Goal: Check status: Check status

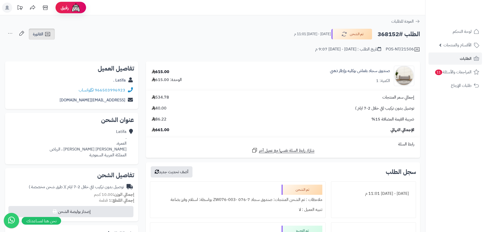
click at [39, 31] on link "الفاتورة" at bounding box center [42, 34] width 26 height 11
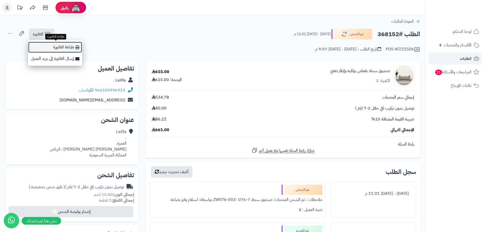
click at [60, 49] on link "طباعة الفاتورة" at bounding box center [55, 47] width 54 height 11
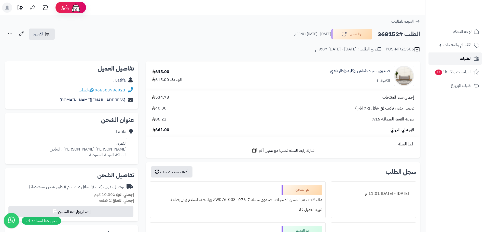
click at [466, 57] on span "الطلبات" at bounding box center [466, 58] width 12 height 7
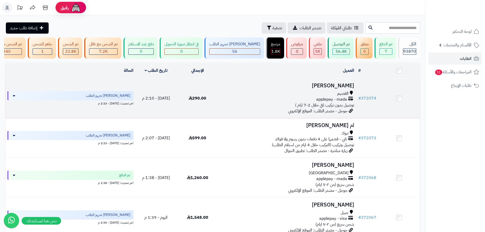
click at [264, 101] on div "applepay - mada" at bounding box center [287, 100] width 134 height 6
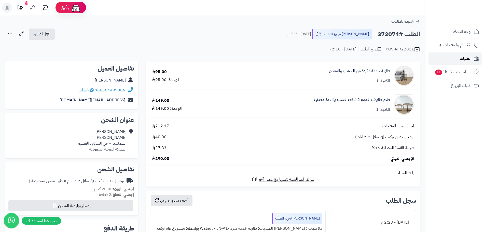
click at [474, 59] on icon at bounding box center [476, 58] width 5 height 5
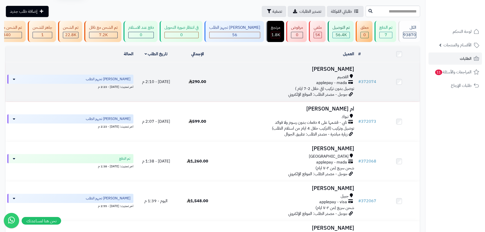
scroll to position [25, 0]
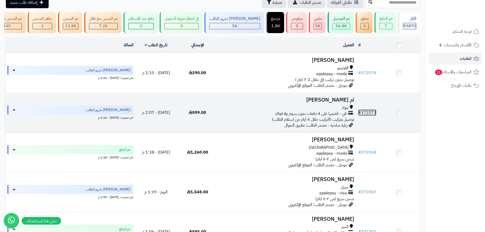
click at [366, 112] on link "# 372073" at bounding box center [367, 113] width 18 height 6
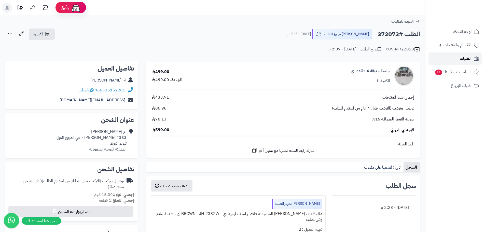
click at [470, 61] on span "الطلبات" at bounding box center [466, 58] width 12 height 7
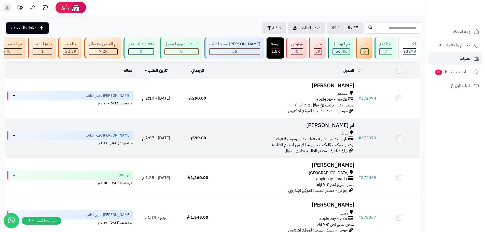
click at [339, 141] on span "تابي - قسّمها على 4 دفعات بدون رسوم ولا فوائد" at bounding box center [311, 139] width 72 height 6
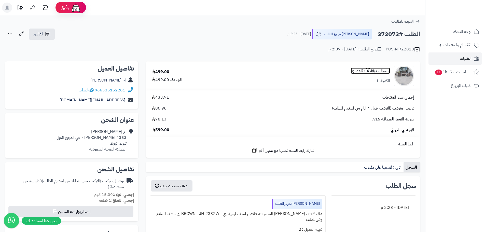
click at [382, 70] on link "جلسة حديقة 4 مقاعد بني" at bounding box center [370, 71] width 39 height 6
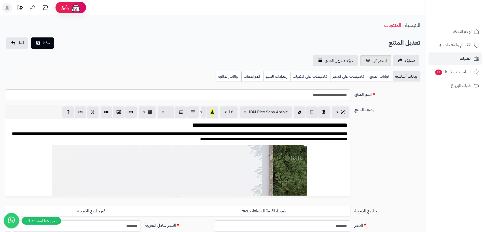
scroll to position [195, 0]
click at [366, 59] on link "استعراض" at bounding box center [376, 60] width 31 height 11
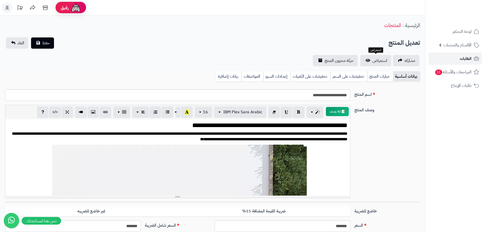
click at [454, 56] on link "الطلبات" at bounding box center [456, 58] width 54 height 12
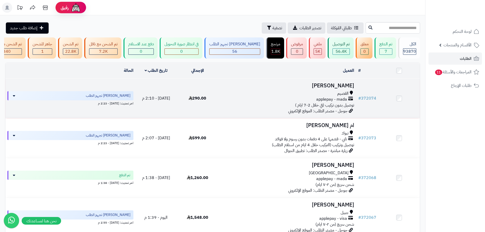
click at [265, 102] on div "applepay - mada" at bounding box center [287, 100] width 134 height 6
